Goal: Task Accomplishment & Management: Complete application form

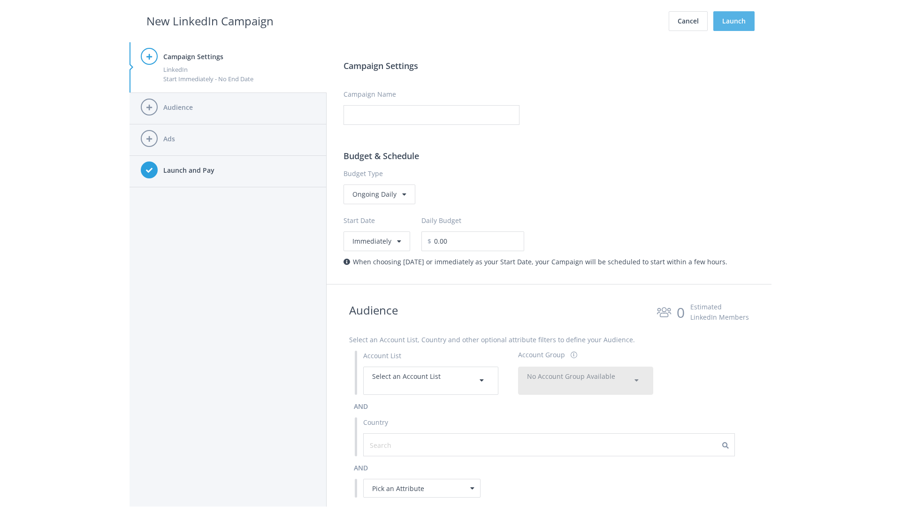
click at [734, 21] on button "Launch" at bounding box center [733, 21] width 41 height 20
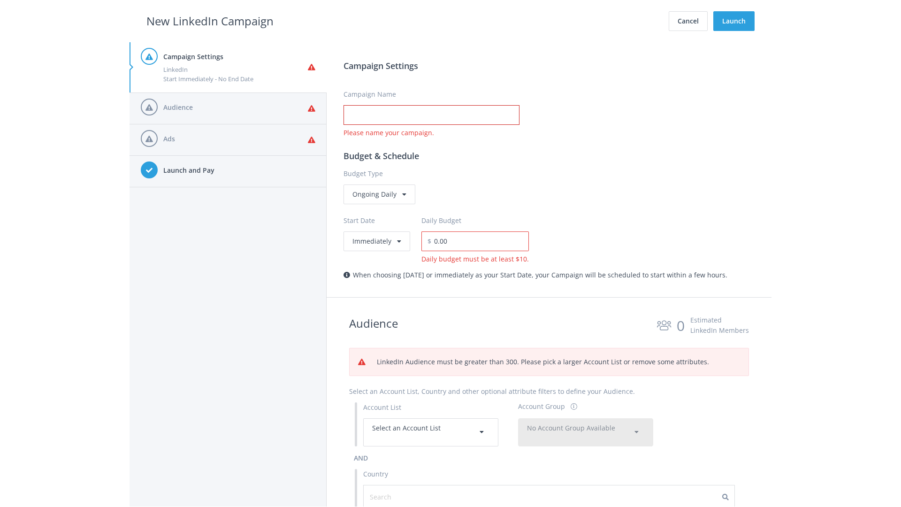
click at [431, 115] on input "Campaign Name" at bounding box center [431, 115] width 176 height 20
click at [210, 21] on h2 "New LinkedIn Campaign" at bounding box center [209, 21] width 127 height 18
type input "Campaign Name"
click at [210, 21] on h2 "New LinkedIn Campaign" at bounding box center [209, 21] width 127 height 18
click at [431, 432] on span "Select an Account List" at bounding box center [406, 427] width 68 height 9
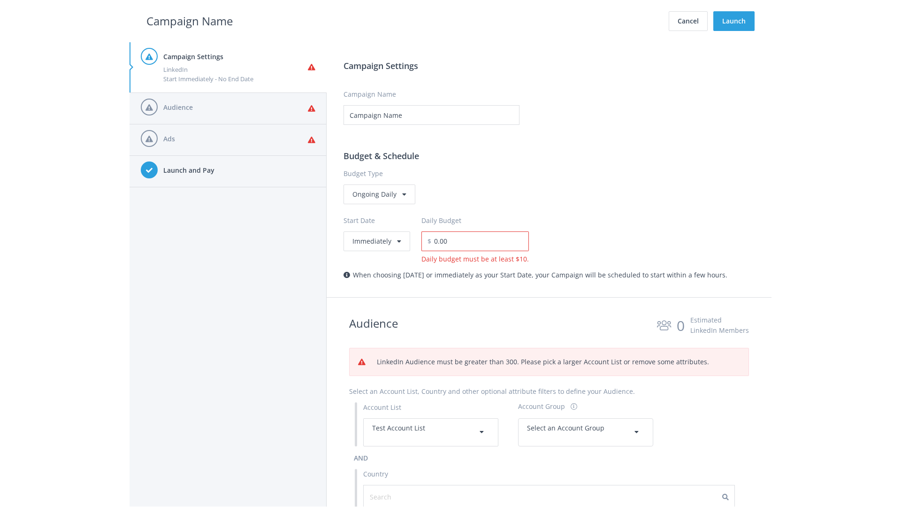
click at [585, 432] on span "Select an Account Group" at bounding box center [565, 427] width 77 height 9
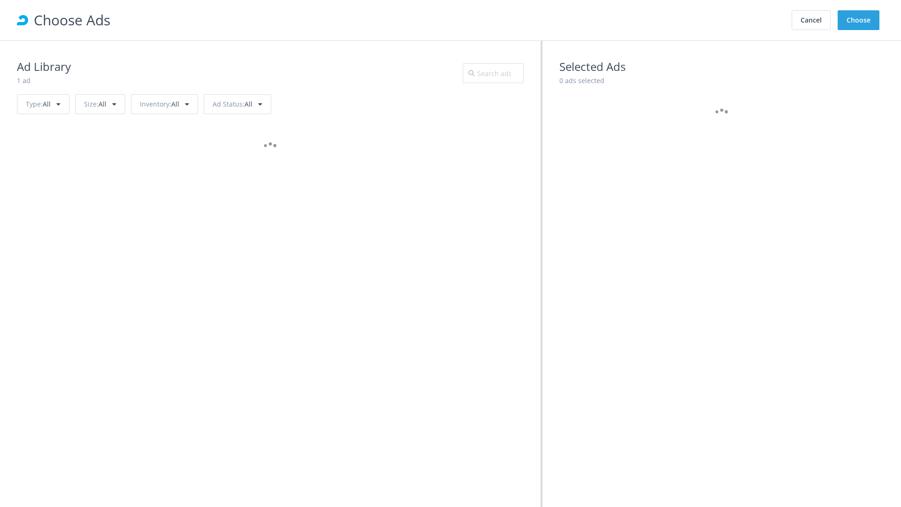
scroll to position [422, 0]
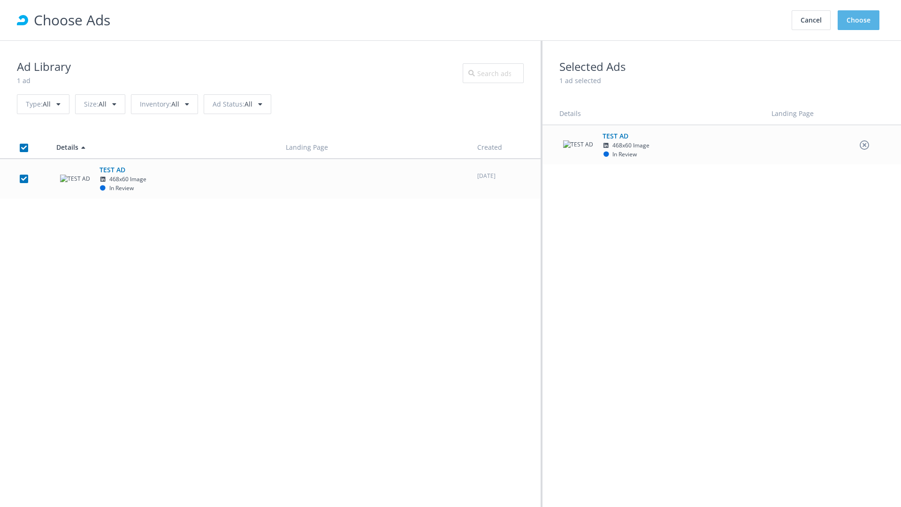
click at [858, 20] on button "Choose" at bounding box center [858, 20] width 42 height 20
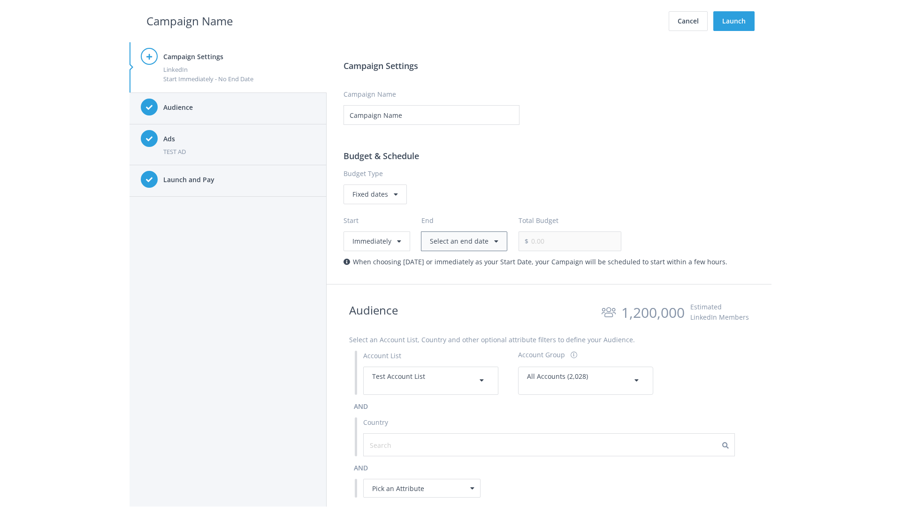
click at [462, 241] on button "Select an end date" at bounding box center [464, 241] width 86 height 20
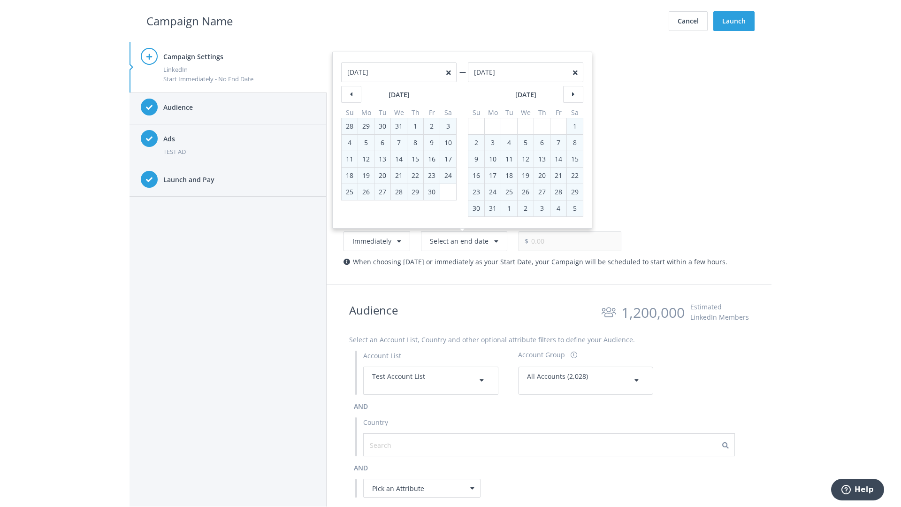
click at [189, 21] on h2 "Campaign Name" at bounding box center [189, 21] width 86 height 18
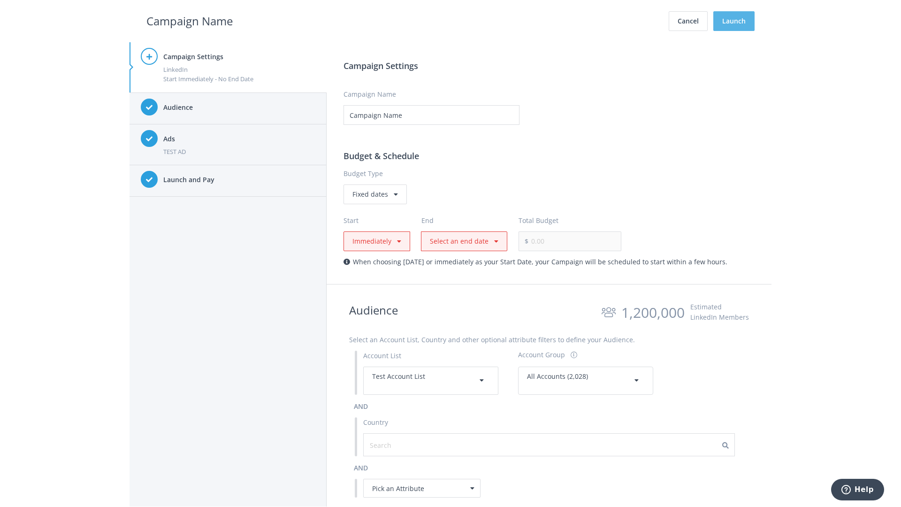
click at [734, 21] on button "Launch" at bounding box center [733, 21] width 41 height 20
